Goal: Transaction & Acquisition: Purchase product/service

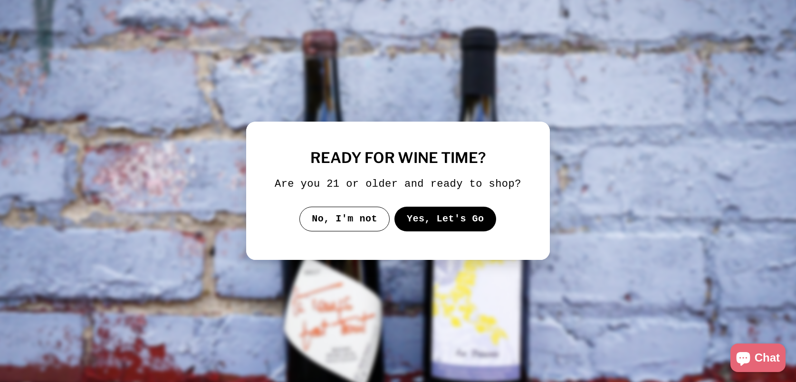
click at [436, 219] on button "Yes, Let's Go" at bounding box center [446, 219] width 102 height 25
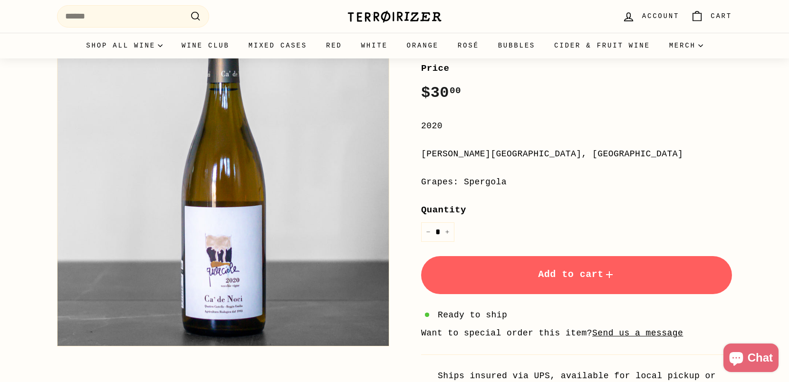
scroll to position [143, 0]
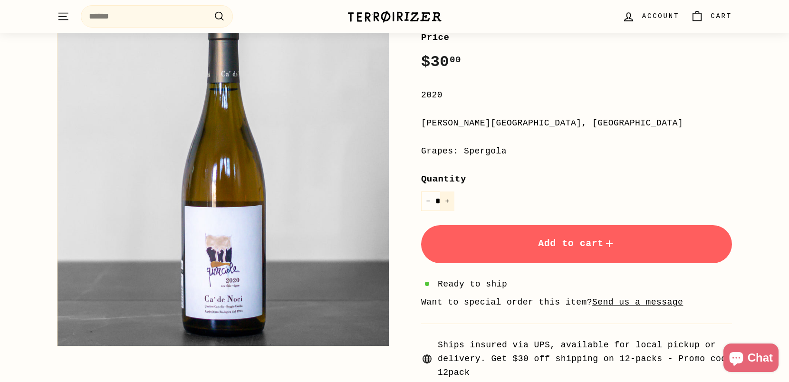
click at [452, 205] on button "+" at bounding box center [447, 201] width 14 height 19
type input "*"
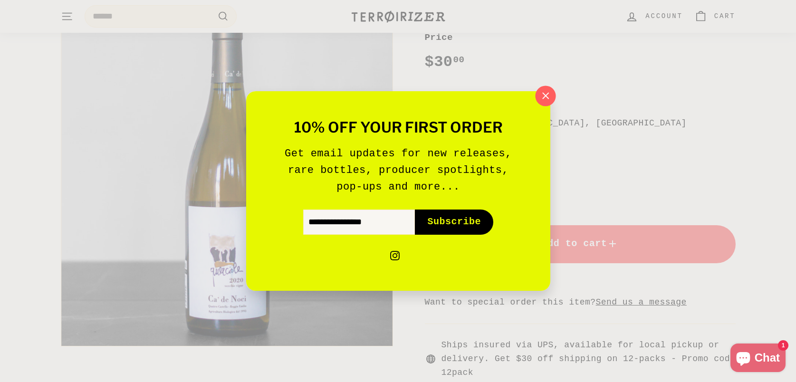
click at [544, 92] on icon "button" at bounding box center [545, 96] width 14 height 14
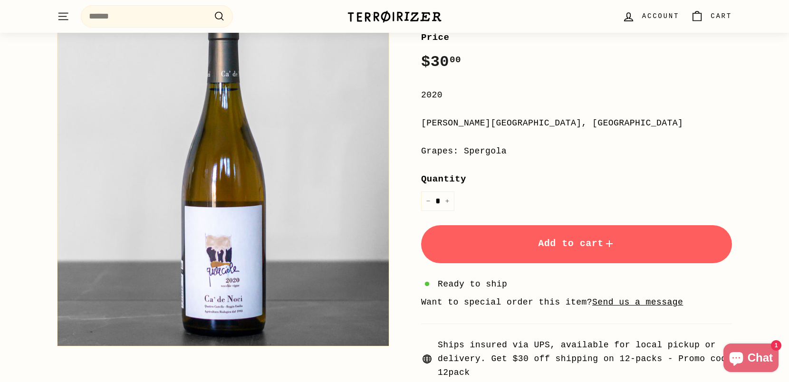
click at [464, 243] on button "Add to cart" at bounding box center [576, 244] width 311 height 38
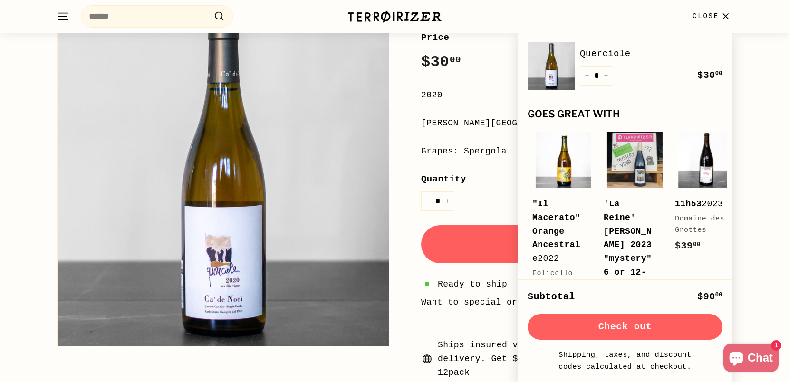
click at [594, 328] on button "Check out" at bounding box center [625, 327] width 195 height 26
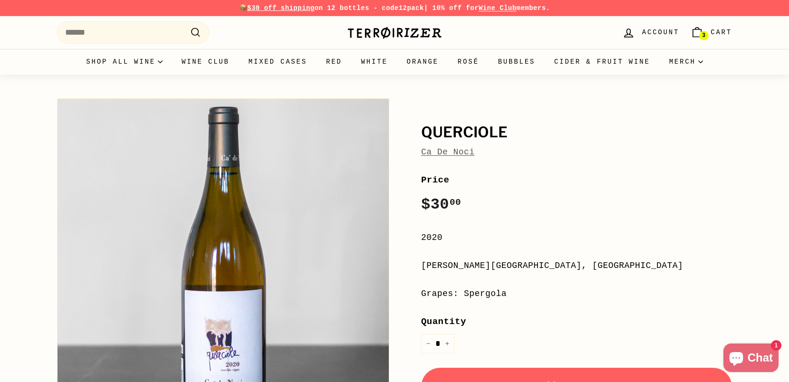
click at [715, 29] on span "Cart" at bounding box center [721, 32] width 21 height 10
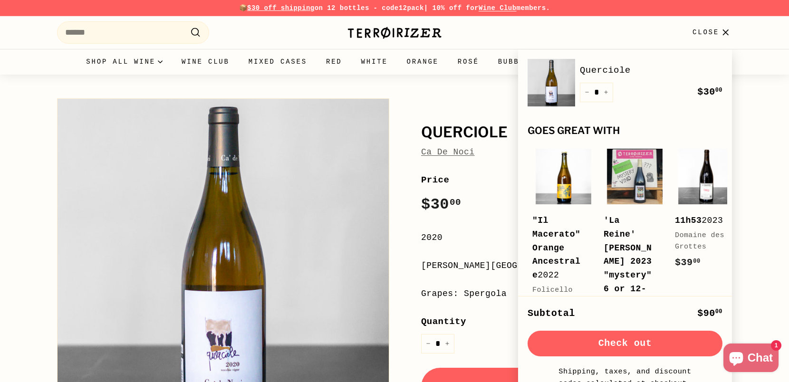
click at [634, 342] on button "Check out" at bounding box center [625, 344] width 195 height 26
